Goal: Transaction & Acquisition: Subscribe to service/newsletter

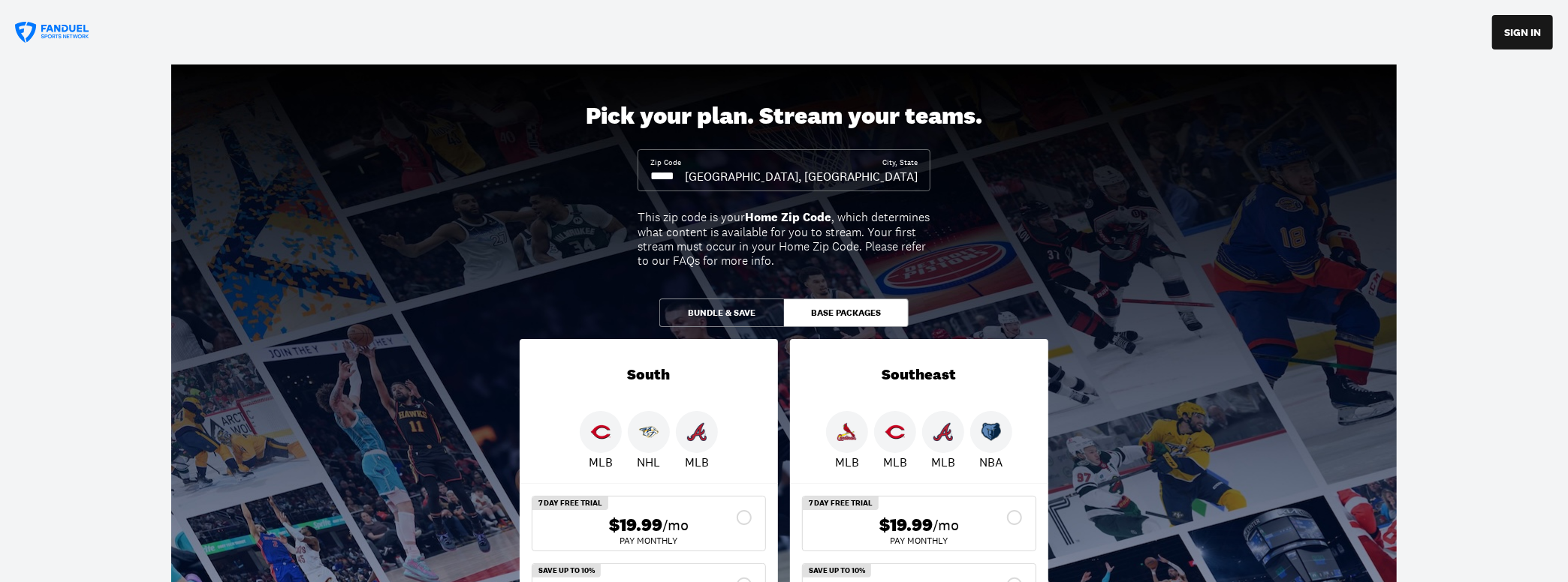
drag, startPoint x: 548, startPoint y: 160, endPoint x: 555, endPoint y: 144, distance: 17.5
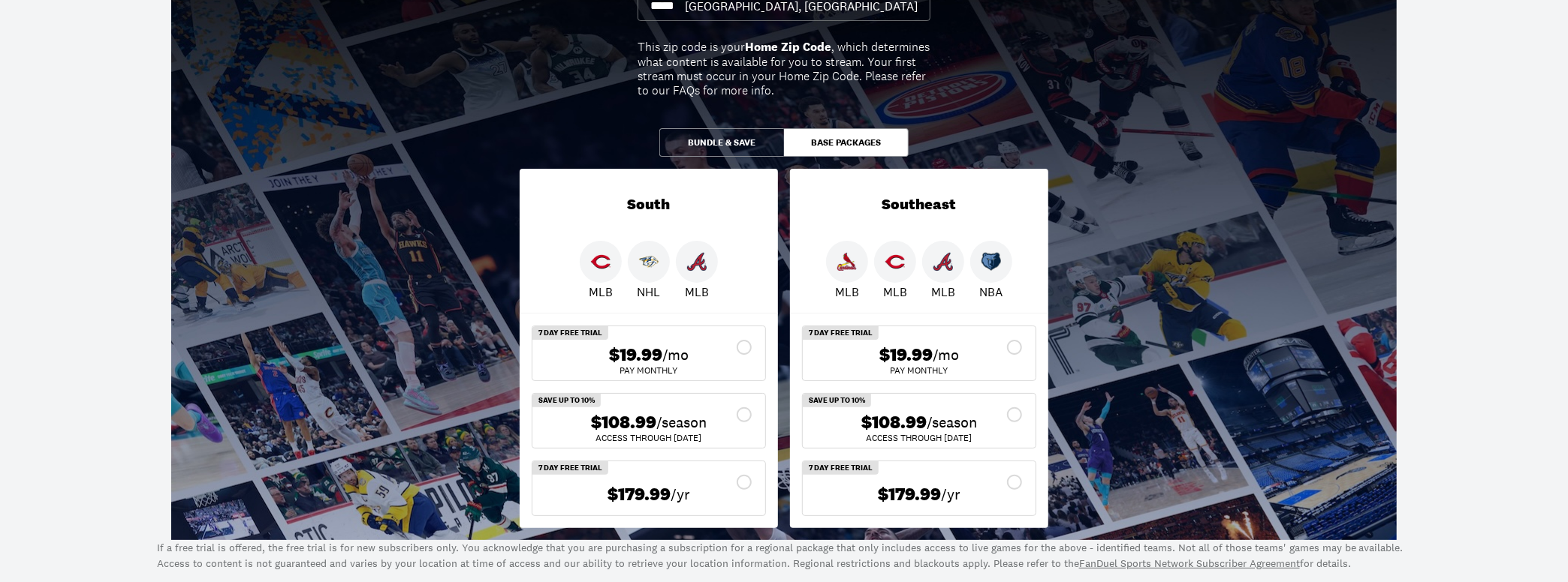
scroll to position [150, 0]
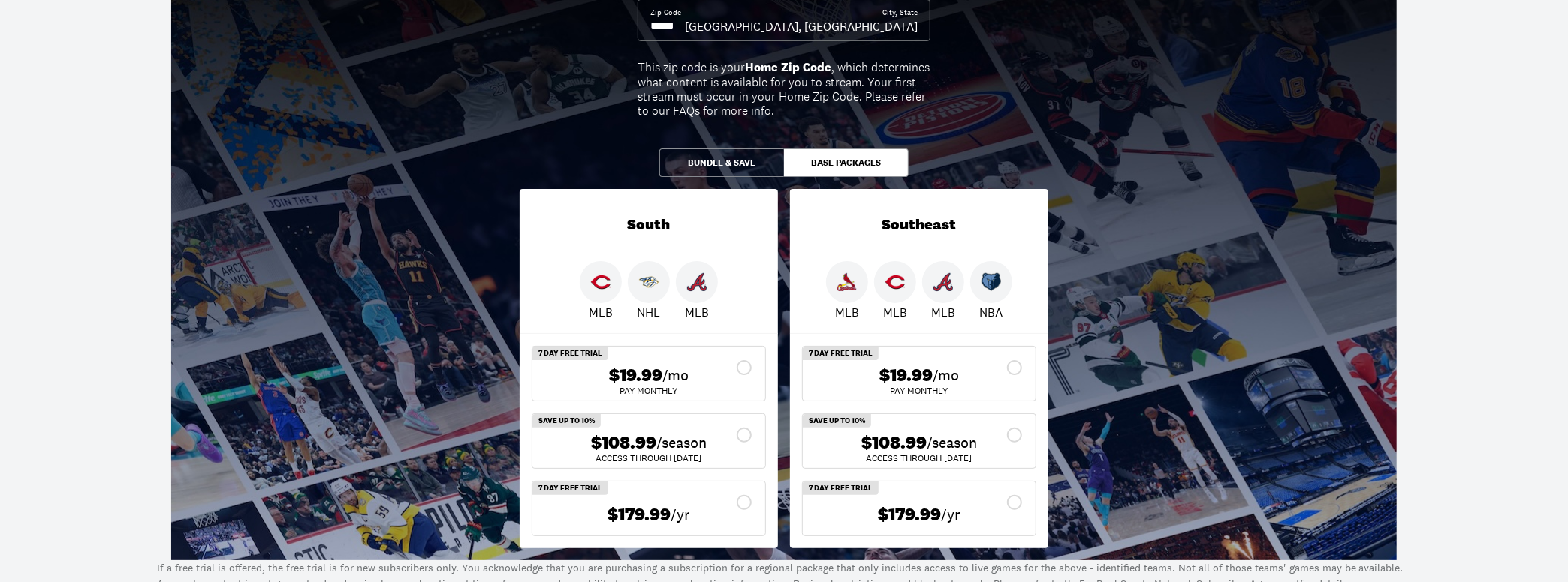
click at [712, 164] on button "Bundle & Save" at bounding box center [721, 163] width 124 height 29
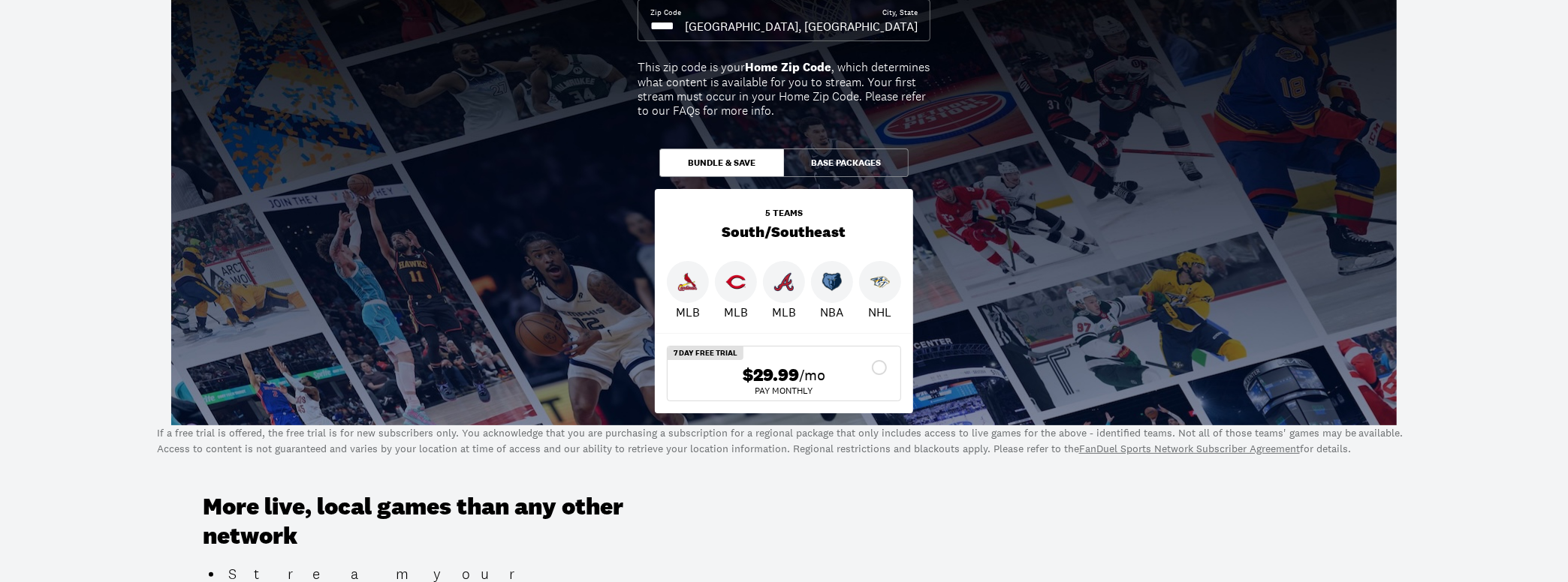
click at [878, 276] on img at bounding box center [880, 282] width 19 height 19
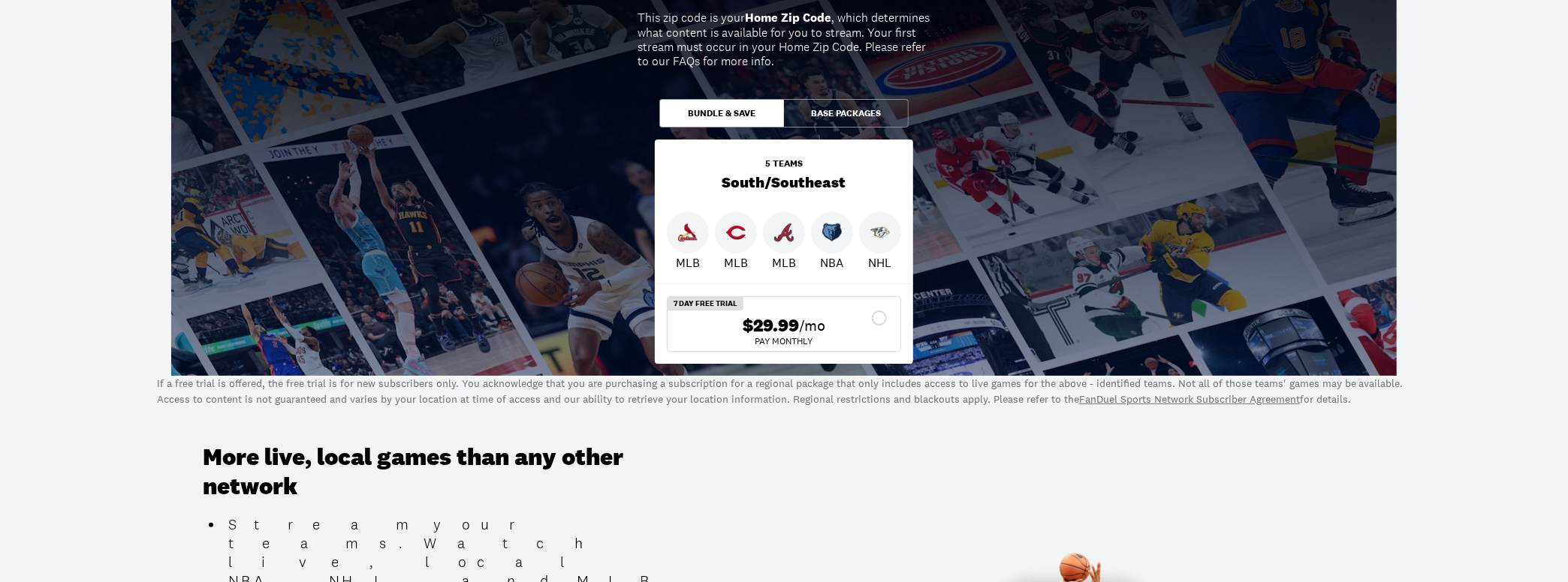
scroll to position [199, 0]
click at [882, 230] on img at bounding box center [880, 232] width 19 height 19
drag, startPoint x: 419, startPoint y: 60, endPoint x: 407, endPoint y: 63, distance: 12.4
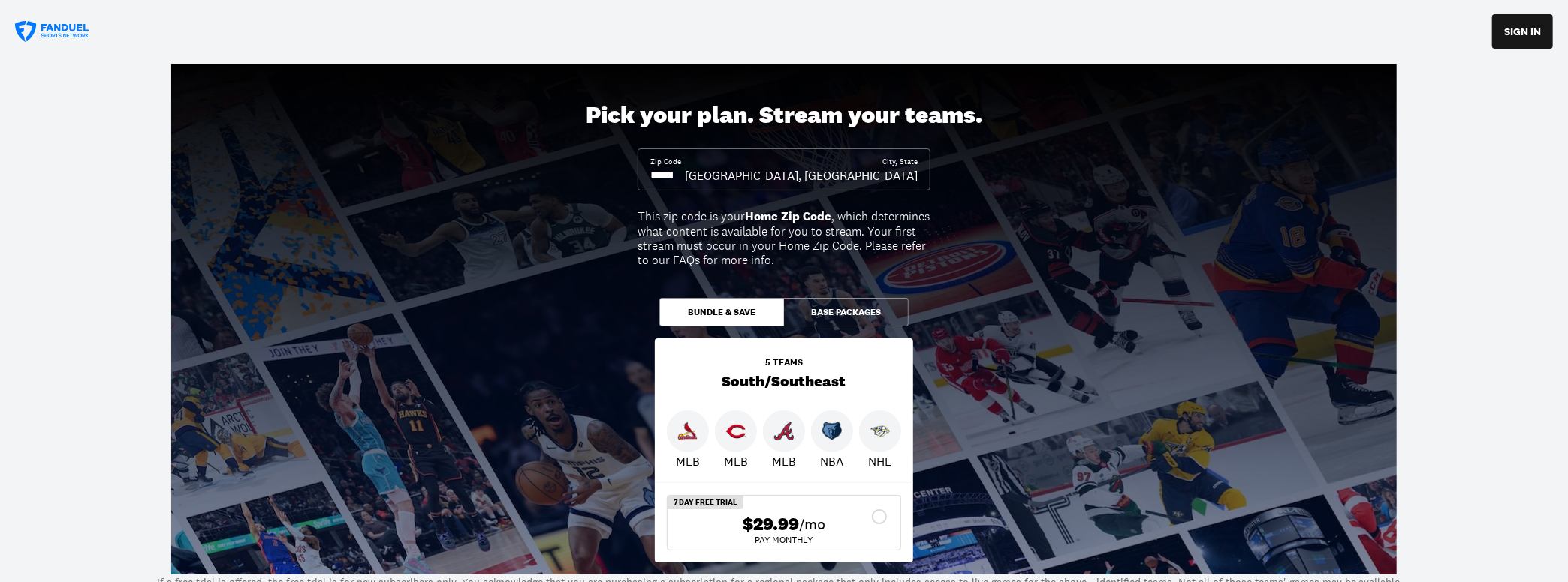
scroll to position [0, 0]
